Goal: Transaction & Acquisition: Purchase product/service

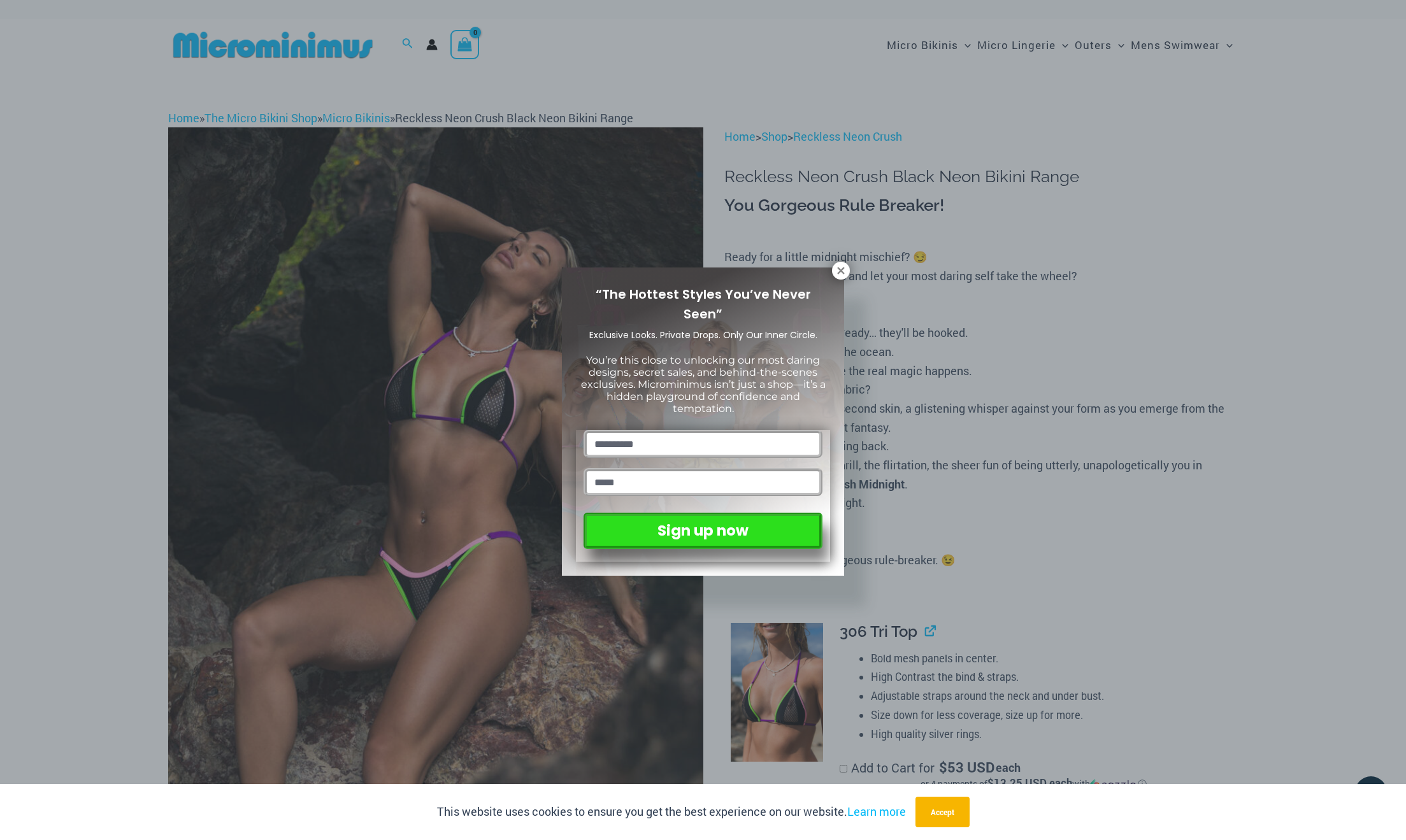
drag, startPoint x: 842, startPoint y: 271, endPoint x: 835, endPoint y: 279, distance: 10.6
click at [842, 272] on icon at bounding box center [840, 270] width 7 height 7
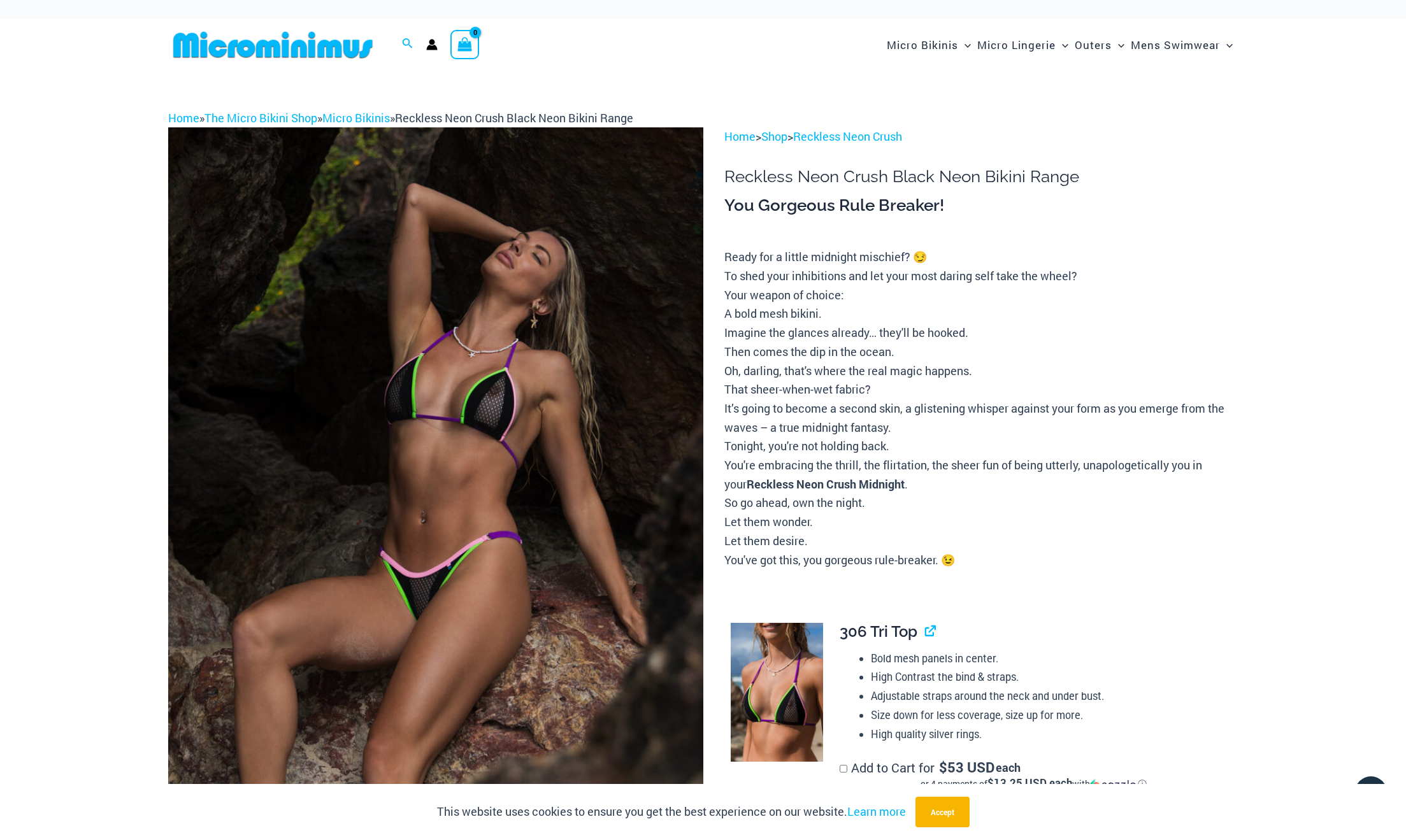
click at [543, 343] on img at bounding box center [436, 529] width 536 height 803
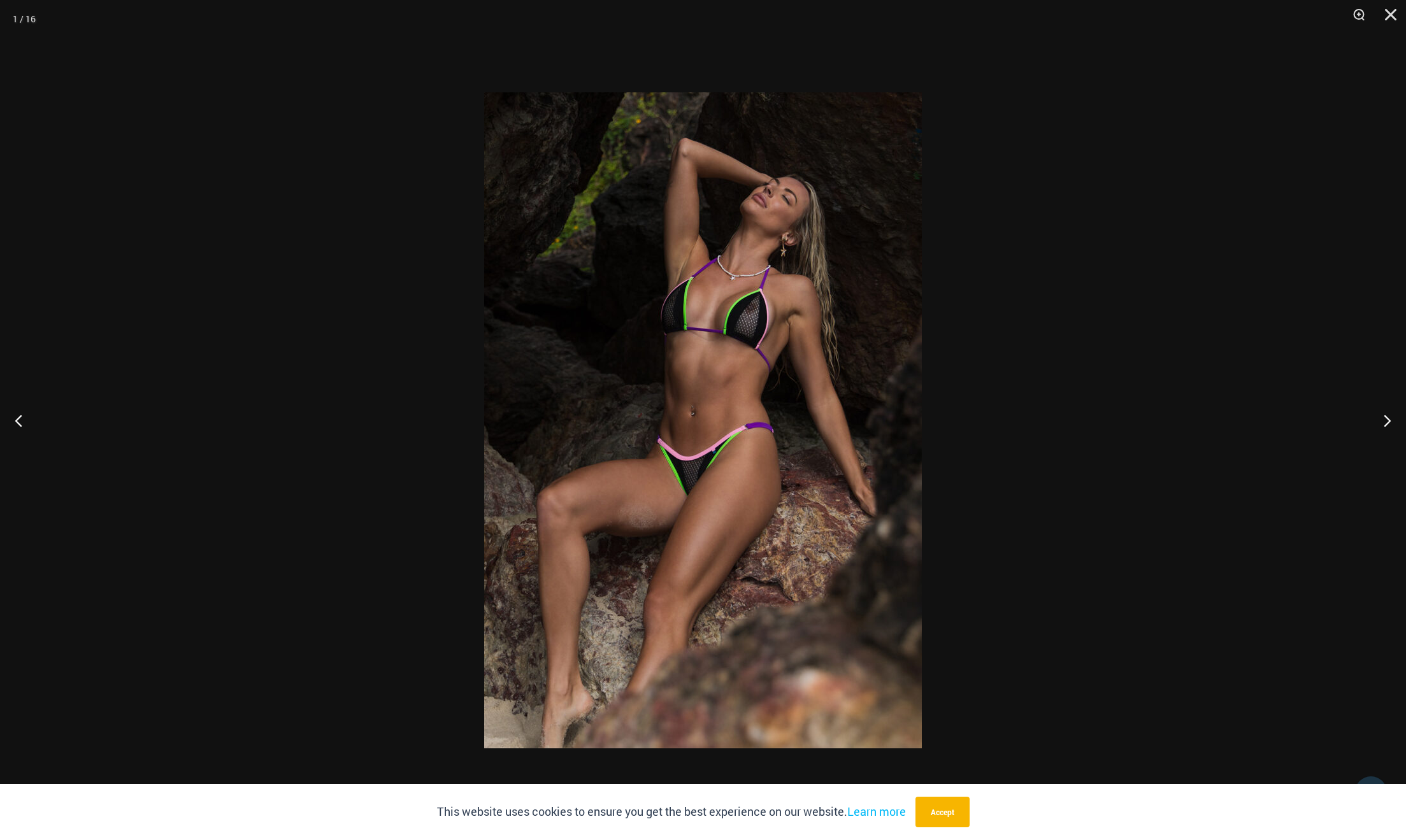
click at [613, 341] on img at bounding box center [703, 420] width 438 height 657
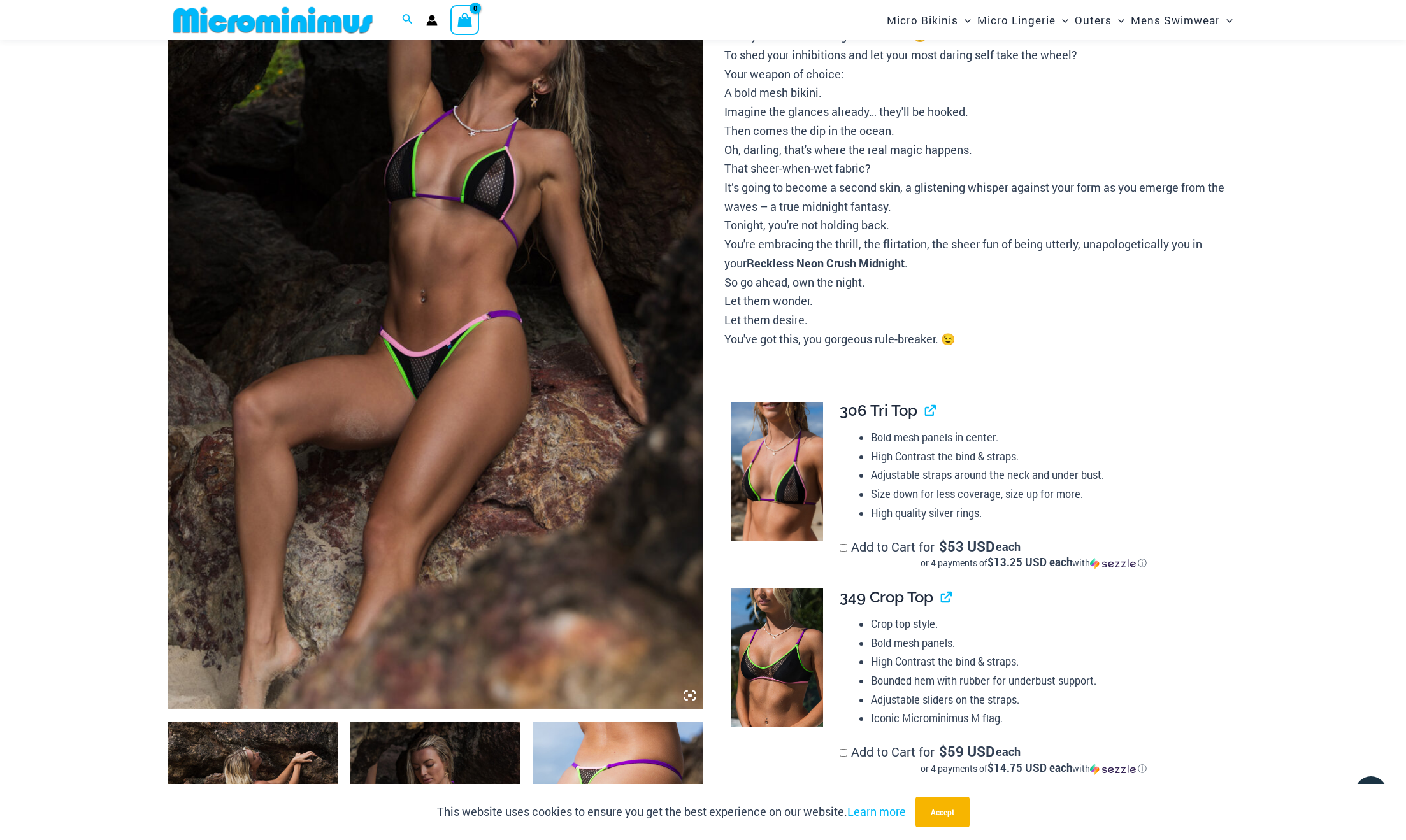
scroll to position [486, 0]
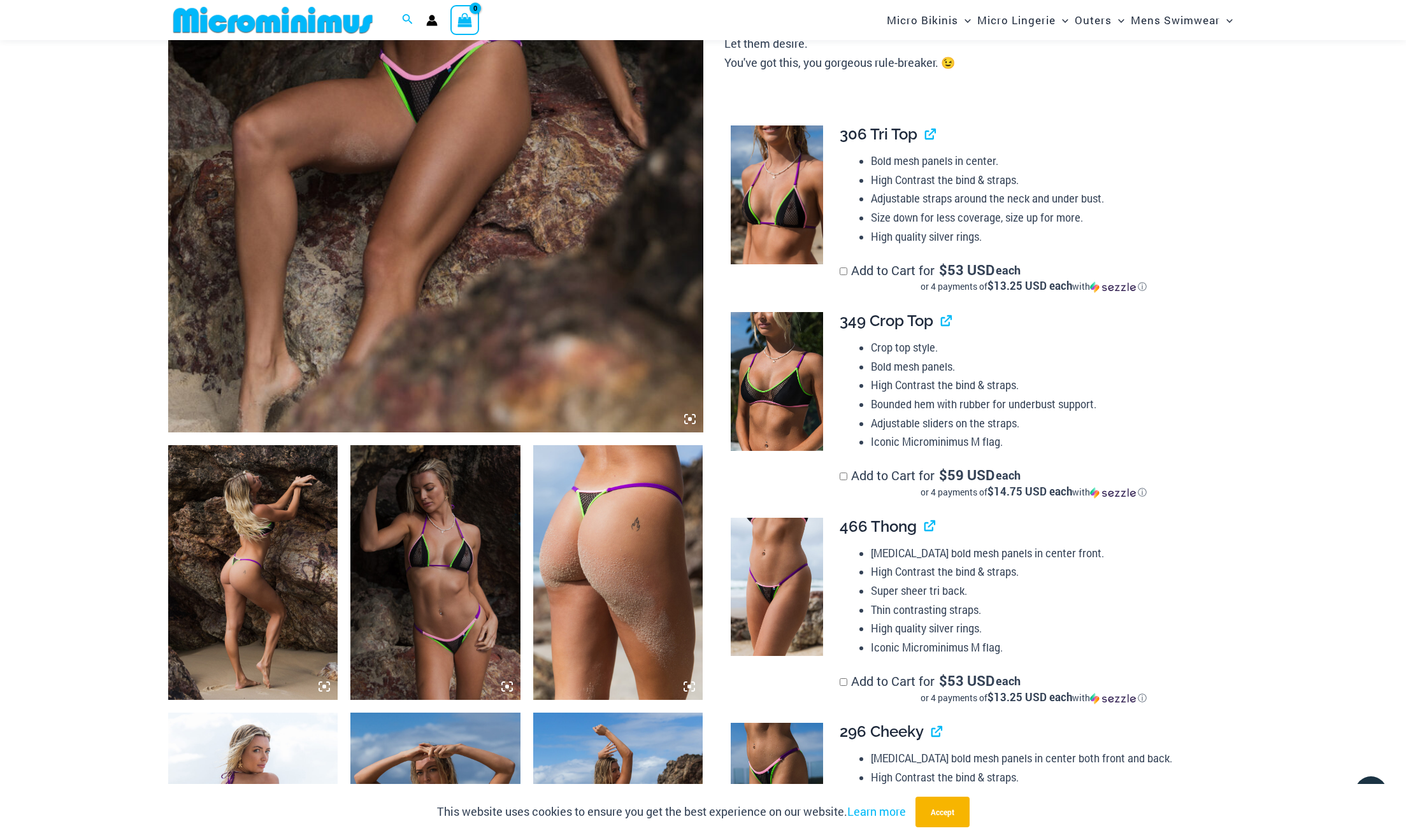
click at [455, 493] on img at bounding box center [436, 572] width 170 height 254
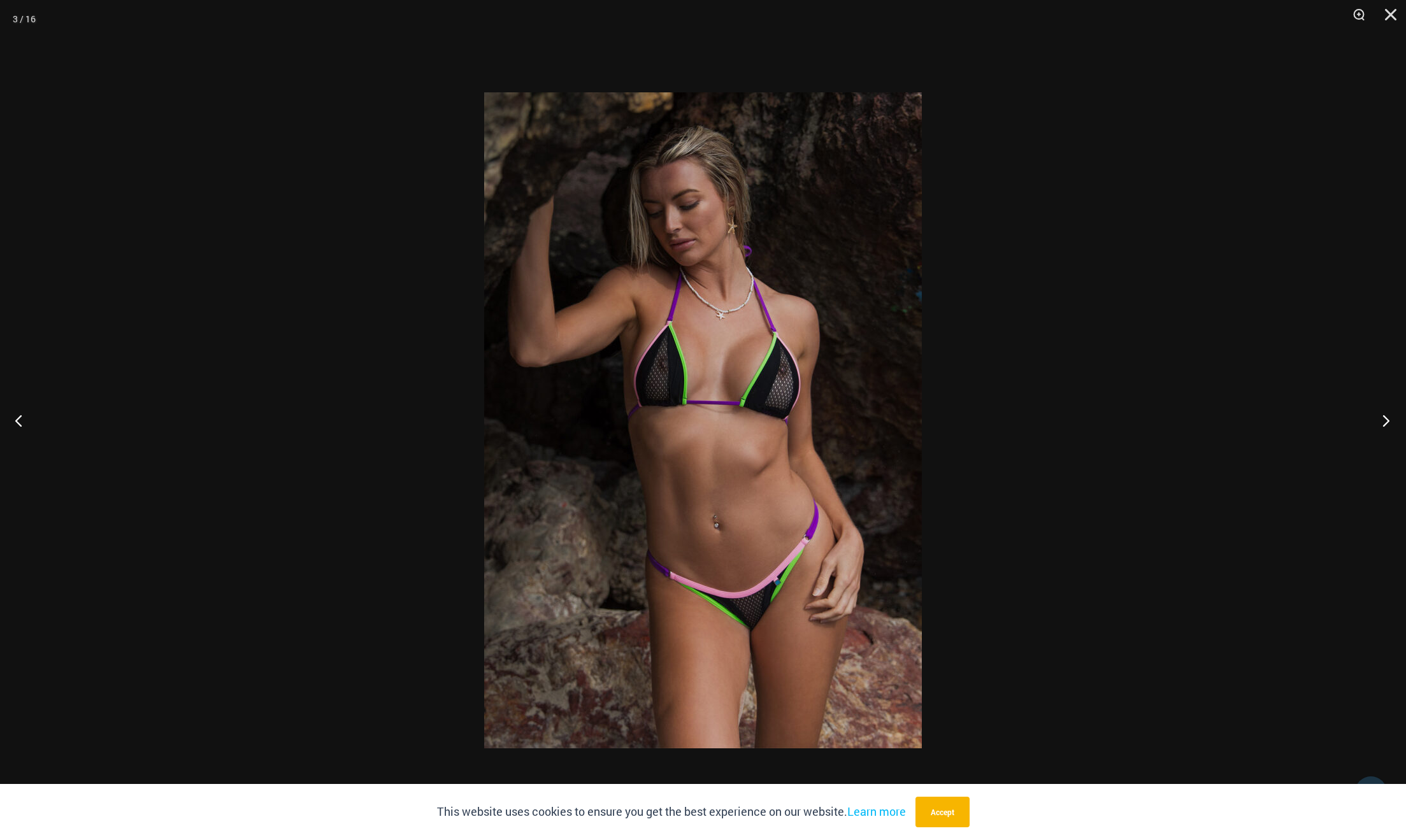
click at [1386, 427] on button "Next" at bounding box center [1382, 421] width 48 height 64
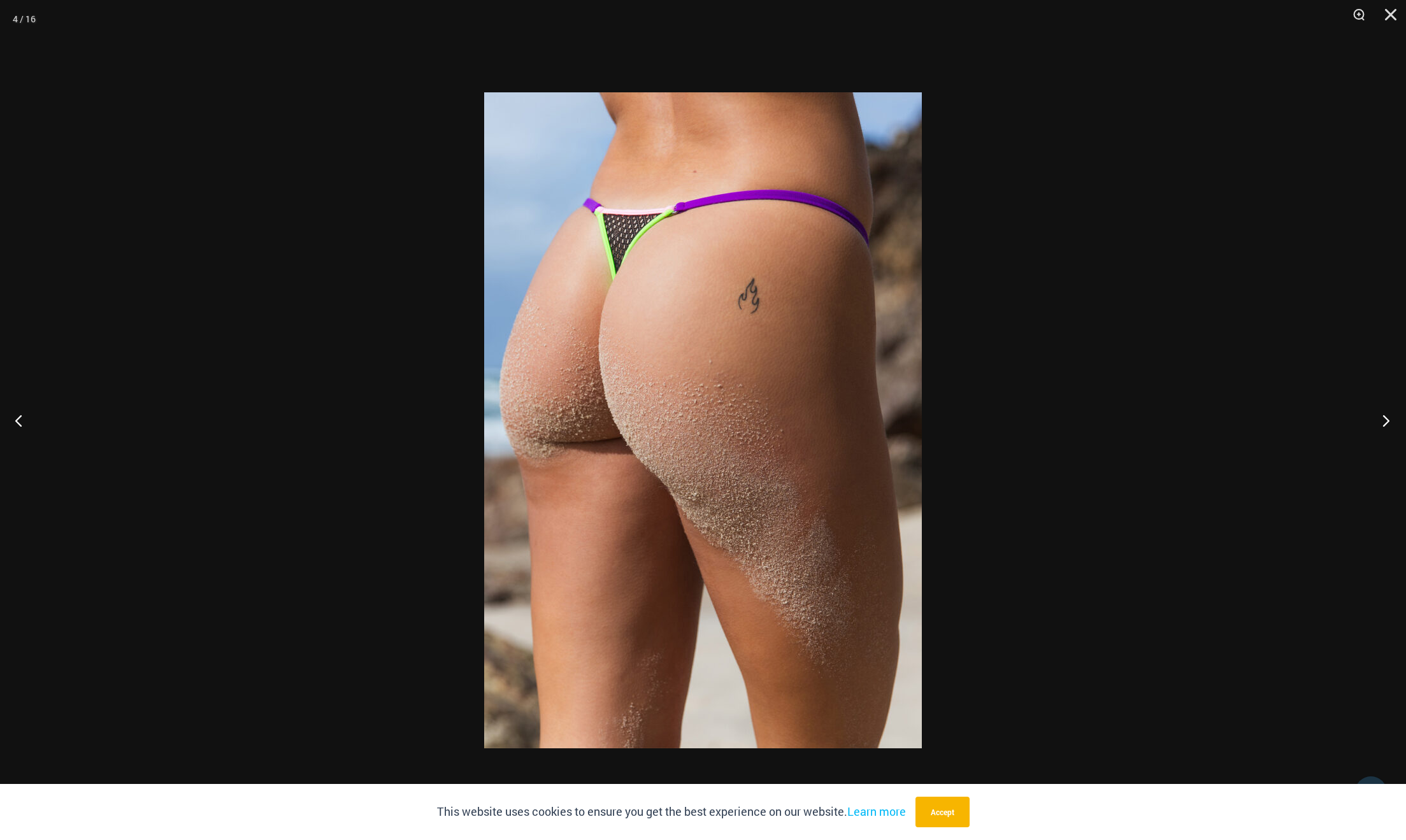
click at [1386, 426] on button "Next" at bounding box center [1382, 421] width 48 height 64
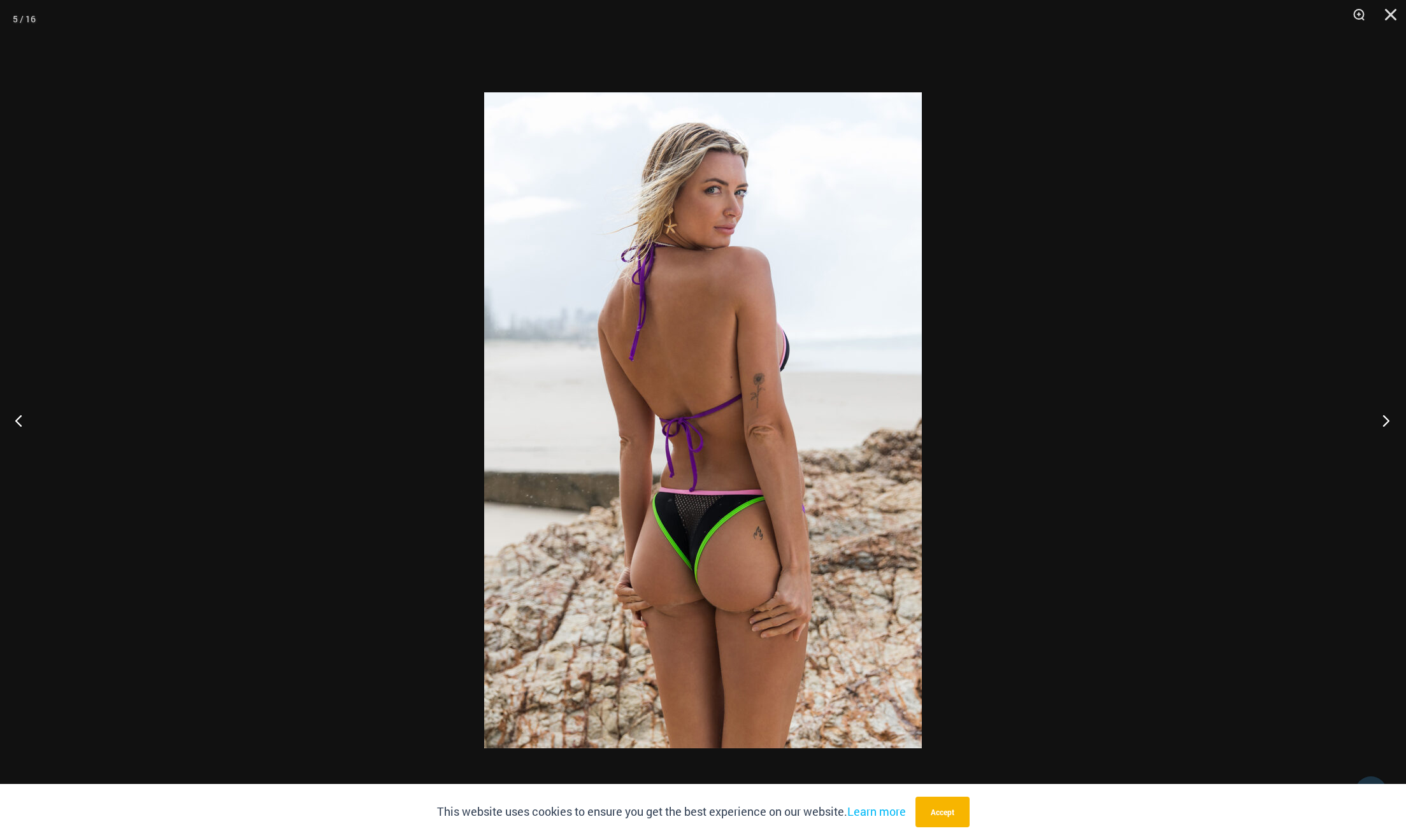
click at [1389, 425] on button "Next" at bounding box center [1382, 421] width 48 height 64
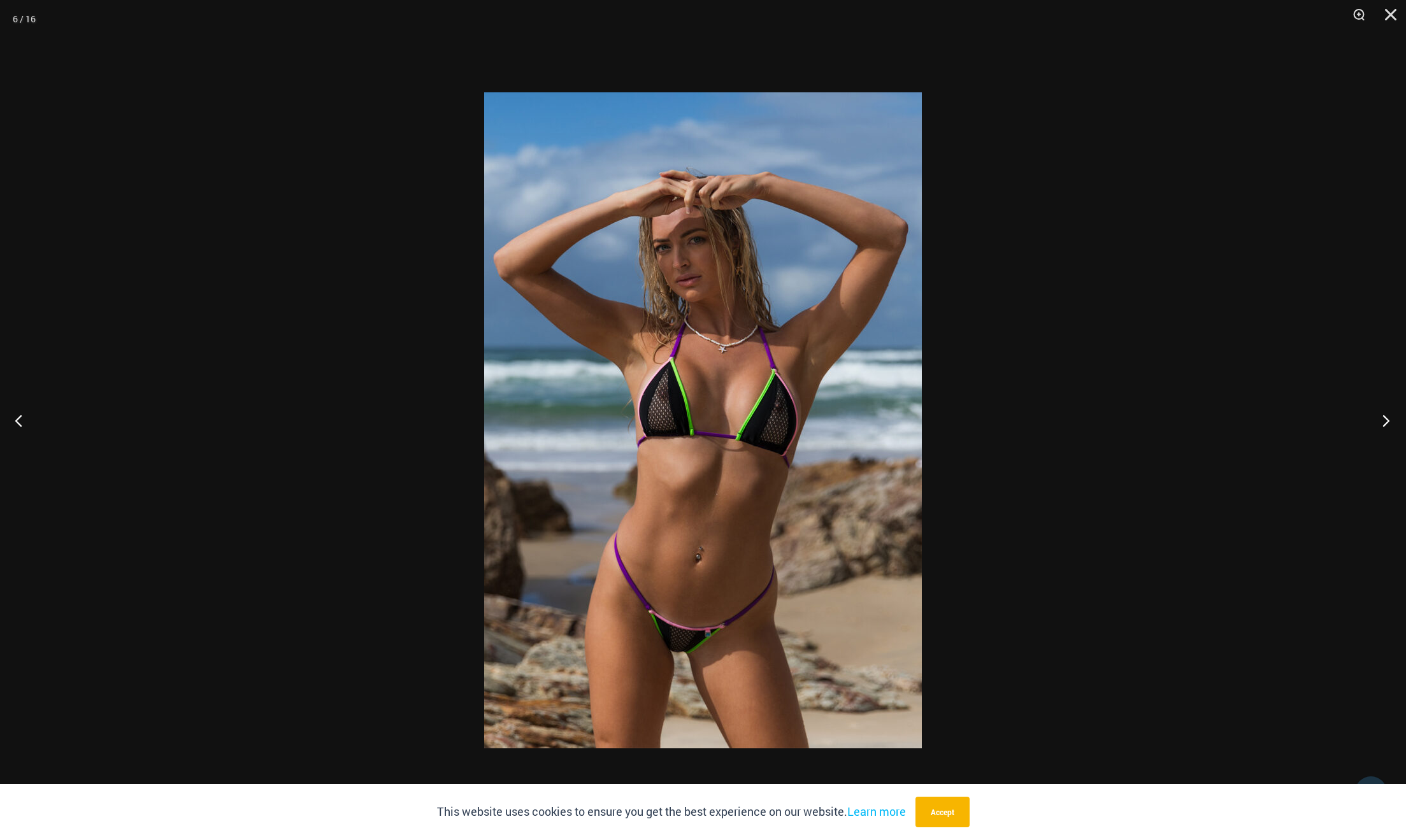
click at [1390, 425] on button "Next" at bounding box center [1382, 421] width 48 height 64
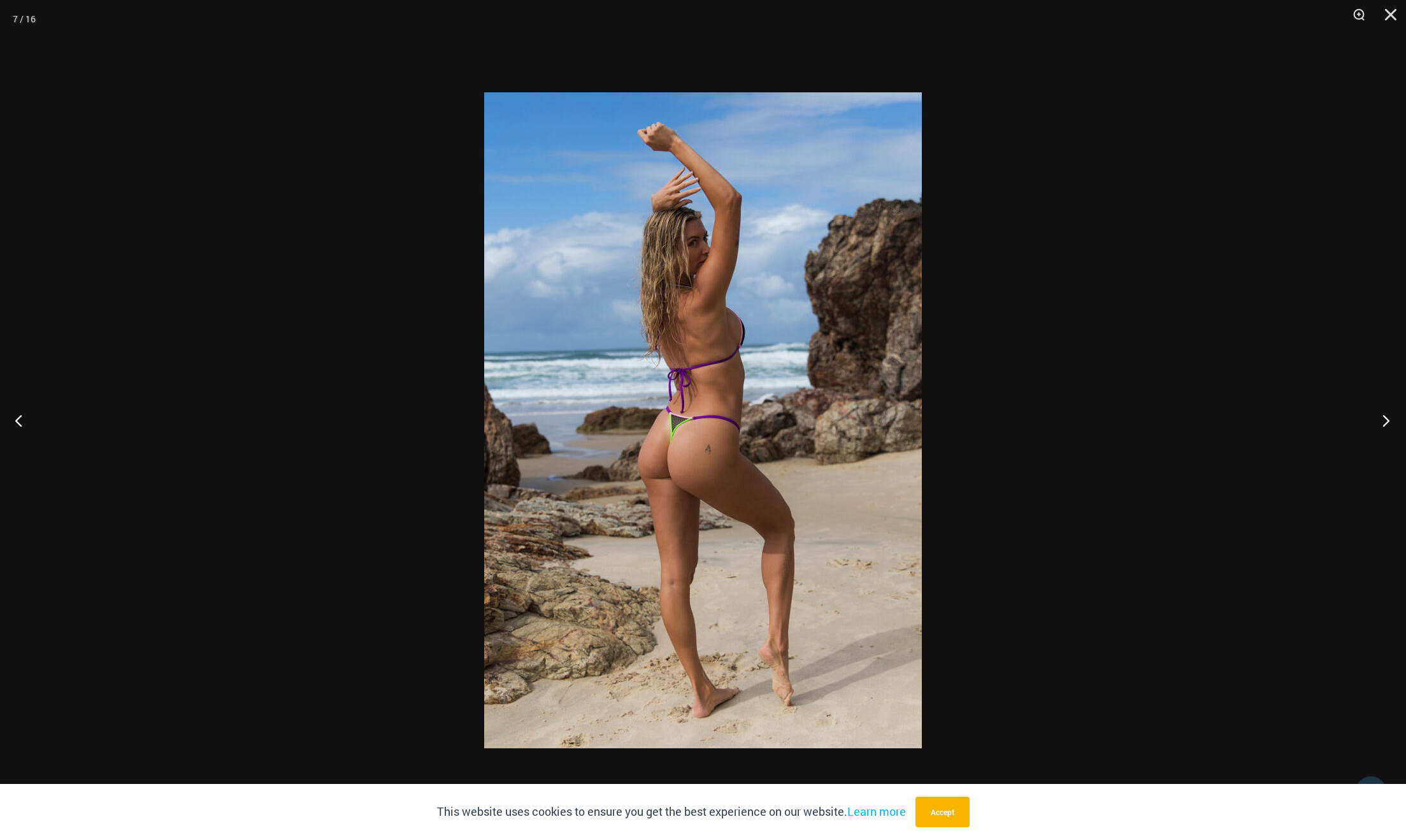
click at [1390, 425] on button "Next" at bounding box center [1382, 421] width 48 height 64
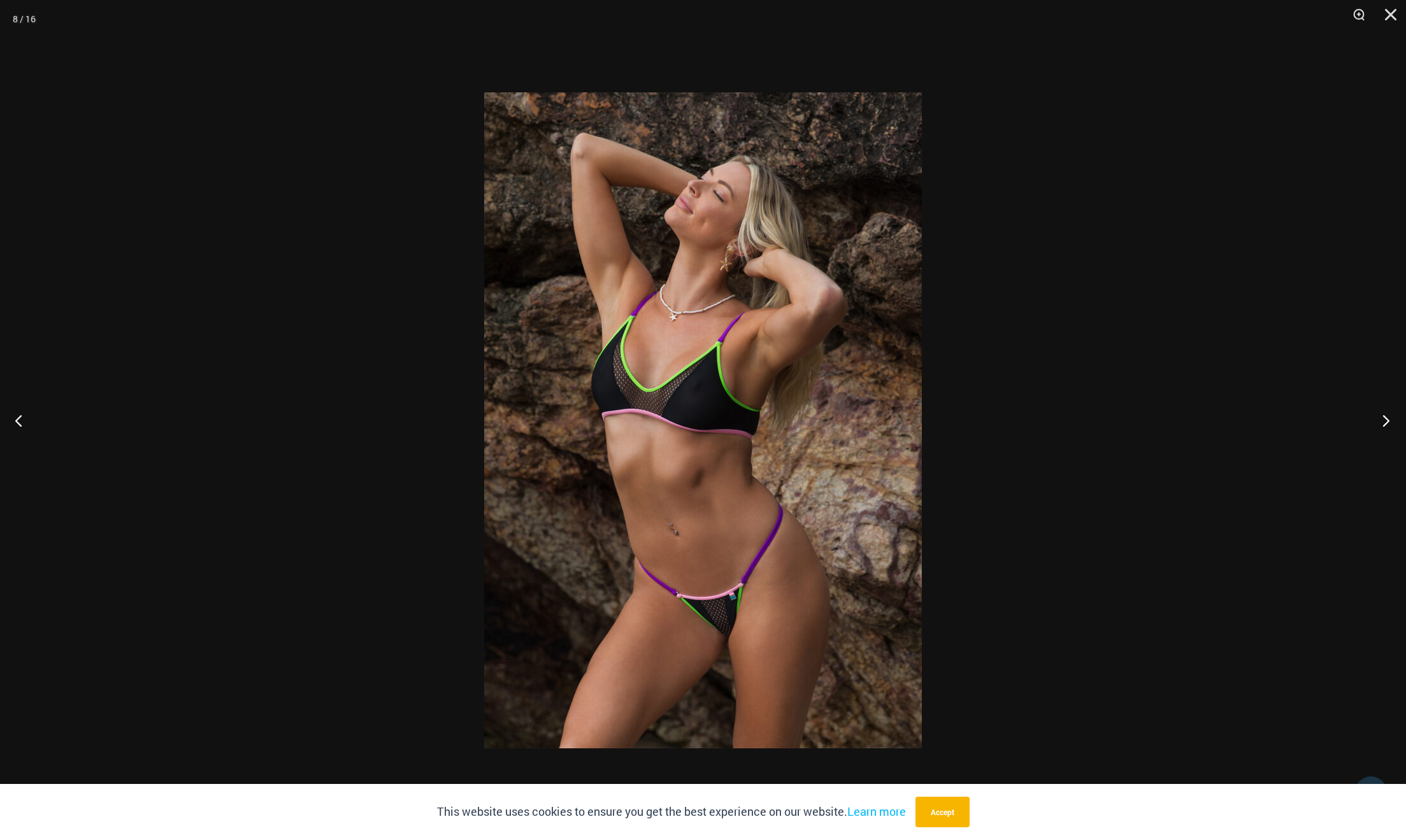
click at [1390, 425] on button "Next" at bounding box center [1382, 421] width 48 height 64
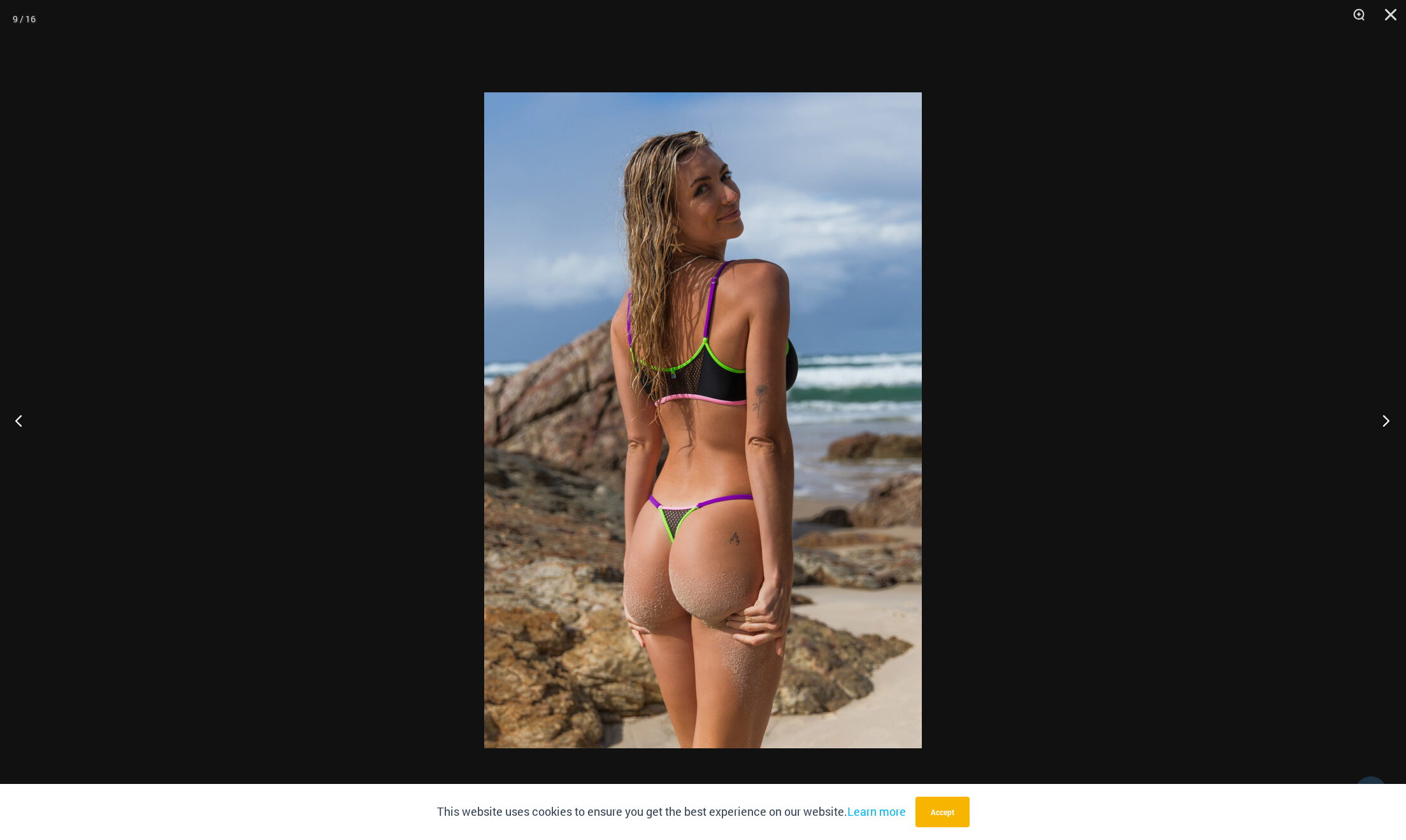
click at [1389, 424] on button "Next" at bounding box center [1382, 421] width 48 height 64
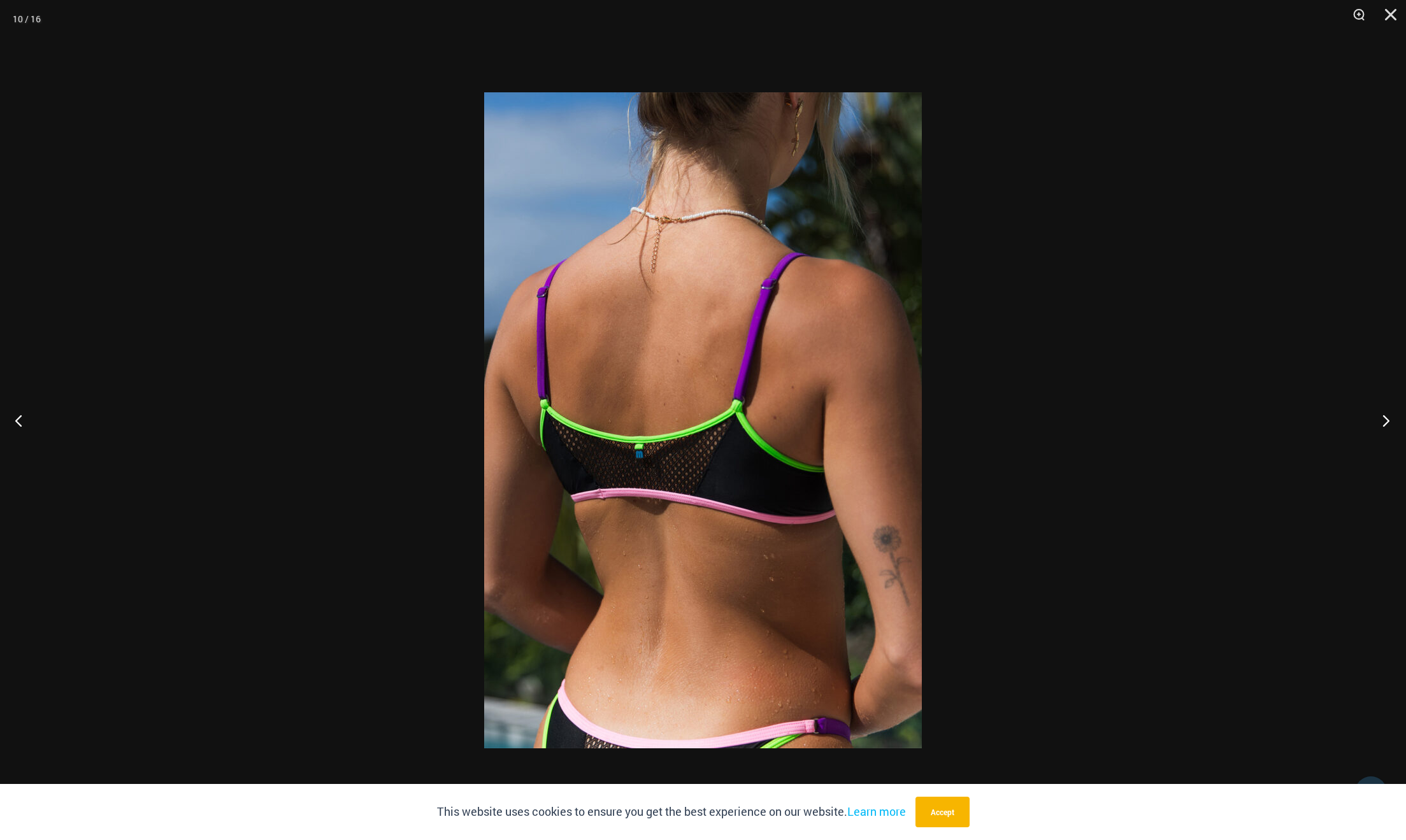
click at [1388, 423] on button "Next" at bounding box center [1382, 421] width 48 height 64
